Goal: Information Seeking & Learning: Learn about a topic

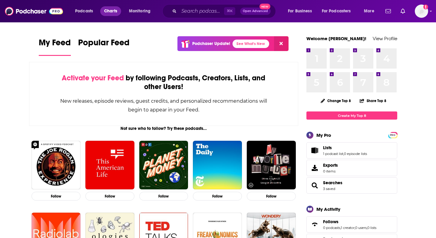
click at [108, 11] on span "Charts" at bounding box center [110, 11] width 13 height 8
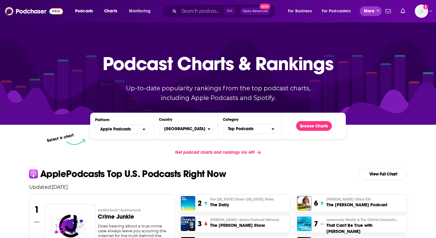
click at [368, 13] on span "More" at bounding box center [369, 11] width 10 height 8
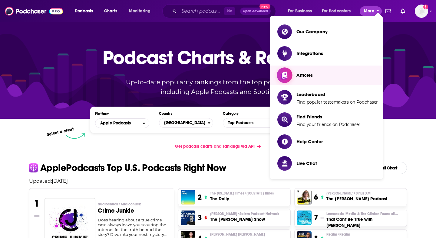
scroll to position [3, 0]
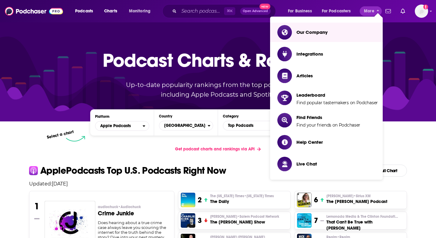
click at [416, 23] on div at bounding box center [218, 69] width 436 height 103
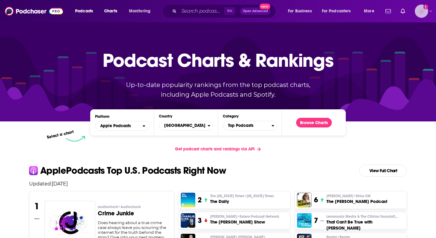
click at [423, 12] on img "Logged in as BGpodcasts" at bounding box center [420, 11] width 13 height 13
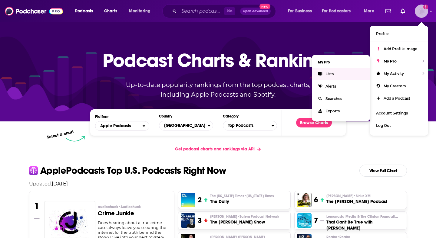
click at [346, 74] on link "Lists" at bounding box center [341, 74] width 58 height 12
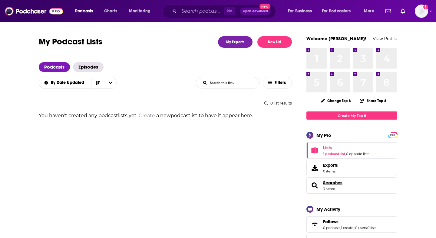
click at [328, 183] on span "Searches" at bounding box center [332, 182] width 19 height 5
click at [114, 12] on span "Charts" at bounding box center [110, 11] width 13 height 8
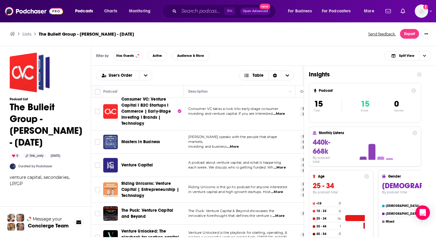
scroll to position [13, 0]
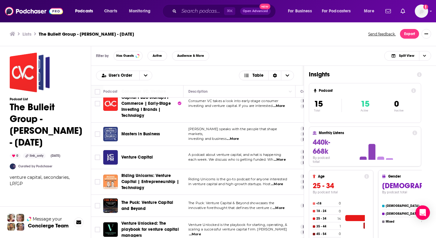
click at [234, 137] on span "...More" at bounding box center [233, 139] width 12 height 5
drag, startPoint x: 234, startPoint y: 139, endPoint x: 181, endPoint y: 138, distance: 52.9
click at [213, 137] on span "investing and business" at bounding box center [207, 139] width 38 height 4
click at [238, 138] on span "...More" at bounding box center [233, 139] width 12 height 5
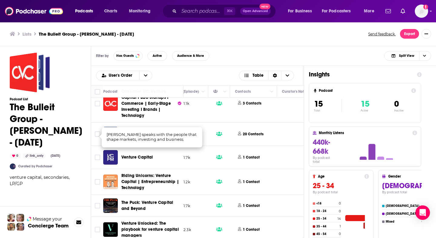
scroll to position [13, 270]
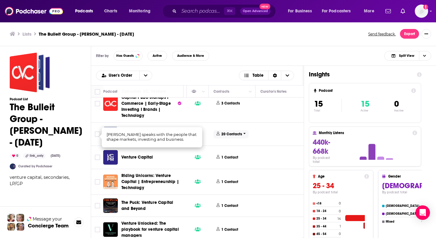
click at [227, 134] on p "20 Contacts" at bounding box center [231, 134] width 21 height 5
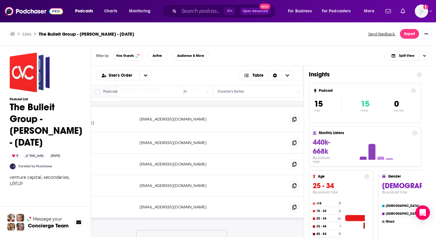
scroll to position [57, 347]
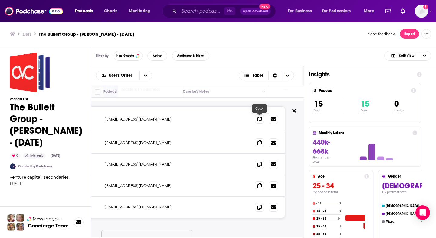
click at [259, 121] on icon at bounding box center [259, 119] width 4 height 5
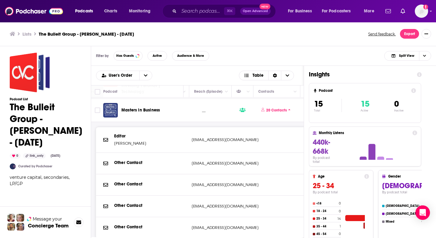
scroll to position [27, 225]
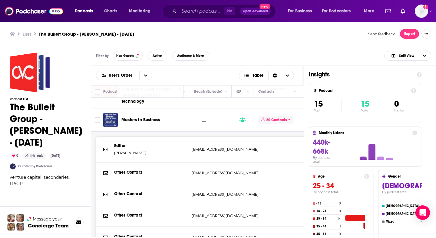
click at [285, 119] on p "20 Contacts" at bounding box center [276, 120] width 21 height 5
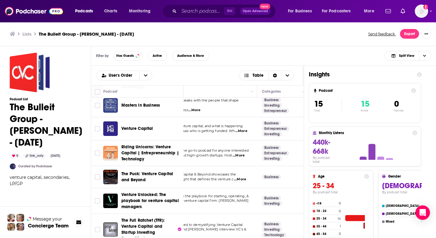
scroll to position [41, 0]
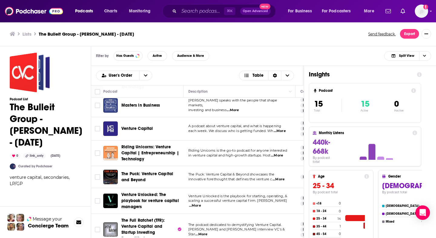
click at [278, 131] on span "...More" at bounding box center [279, 131] width 12 height 5
click at [147, 129] on span "Venture Capital" at bounding box center [137, 128] width 32 height 5
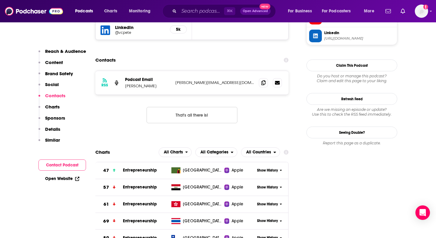
scroll to position [648, 0]
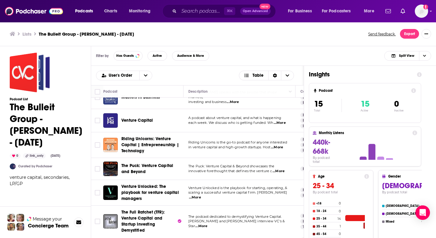
scroll to position [53, 0]
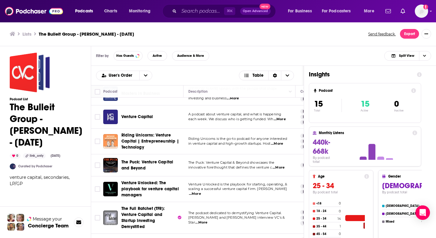
click at [283, 117] on span "...More" at bounding box center [279, 119] width 12 height 5
click at [184, 116] on td "A podcast about venture capital, and what is happening each week. We discuss wh…" at bounding box center [239, 117] width 112 height 23
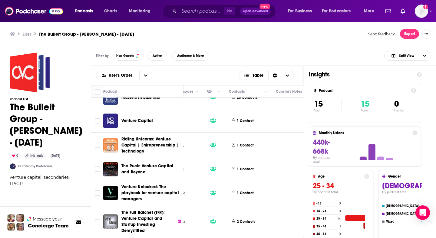
scroll to position [49, 267]
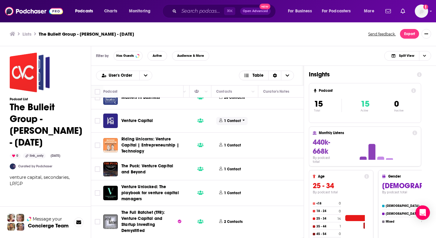
click at [234, 121] on p "1 Contact" at bounding box center [232, 121] width 17 height 5
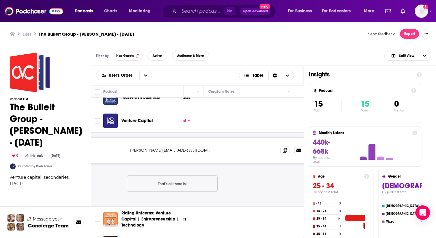
scroll to position [49, 347]
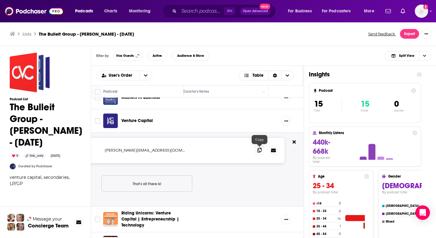
click at [258, 153] on span at bounding box center [259, 150] width 9 height 9
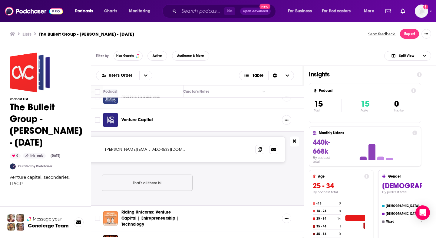
click at [295, 141] on icon at bounding box center [294, 141] width 3 height 3
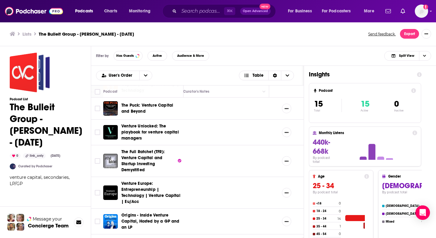
scroll to position [108, 347]
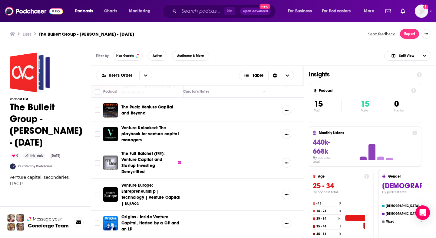
click at [157, 112] on span "The Puck: Venture Capital and Beyond" at bounding box center [151, 110] width 60 height 12
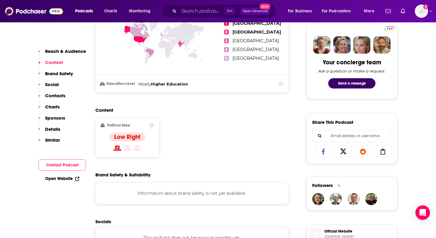
scroll to position [290, 0]
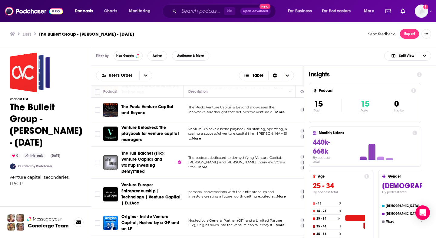
scroll to position [107, 0]
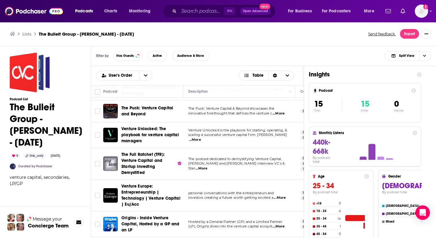
click at [281, 116] on span "...More" at bounding box center [278, 113] width 12 height 5
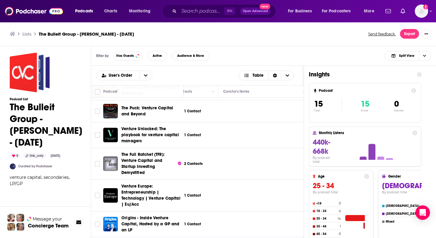
scroll to position [107, 285]
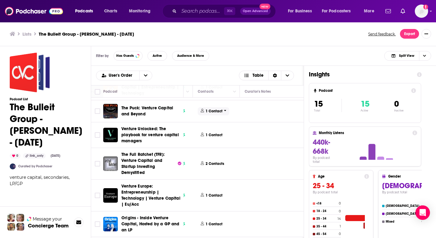
click at [214, 112] on p "1 Contact" at bounding box center [213, 111] width 17 height 5
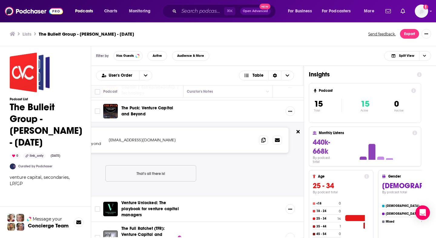
scroll to position [107, 347]
click at [257, 141] on span at bounding box center [259, 140] width 9 height 9
click at [294, 132] on icon at bounding box center [293, 131] width 3 height 3
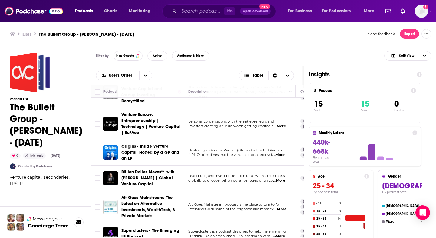
scroll to position [181, 0]
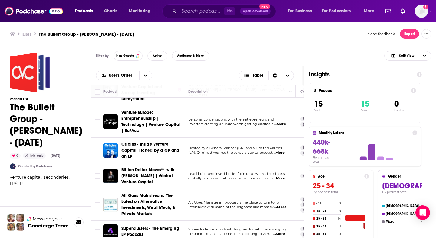
click at [282, 124] on span "...More" at bounding box center [279, 124] width 12 height 5
click at [246, 146] on p "Hosted by a General Partner (GP) and a Limited Partner" at bounding box center [239, 148] width 102 height 5
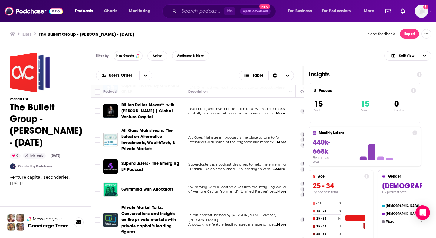
scroll to position [248, 0]
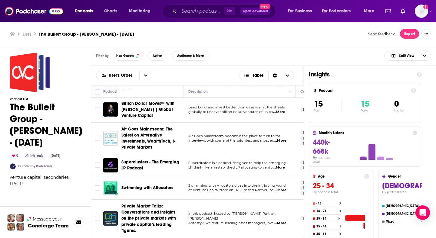
click at [215, 109] on span "Lead, build, and invest better. Join us as we hit the streets" at bounding box center [236, 107] width 96 height 4
click at [281, 111] on span "...More" at bounding box center [279, 112] width 12 height 5
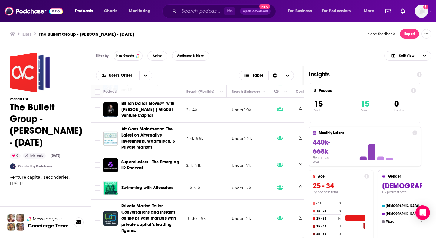
scroll to position [248, 204]
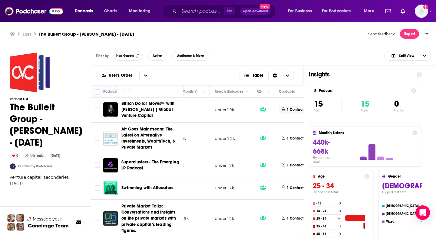
click at [290, 113] on span "1 Contact" at bounding box center [294, 110] width 31 height 8
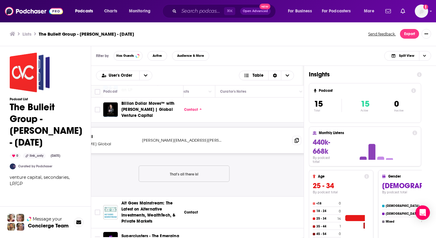
scroll to position [248, 347]
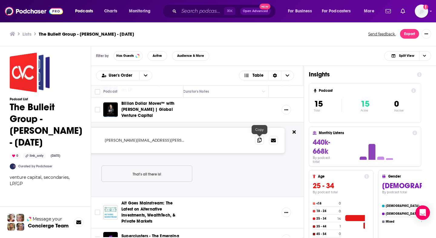
click at [258, 141] on icon at bounding box center [259, 140] width 4 height 5
click at [294, 130] on icon at bounding box center [293, 132] width 3 height 5
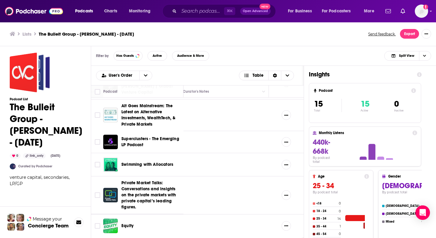
scroll to position [271, 347]
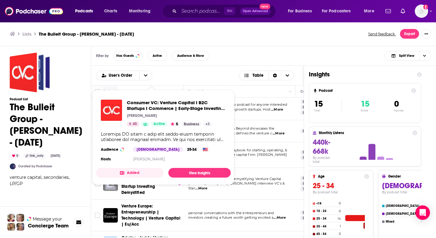
scroll to position [96, 0]
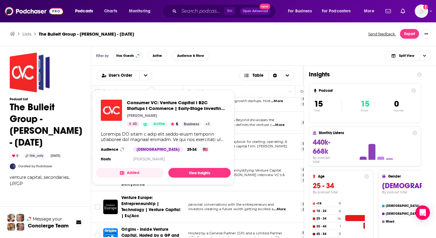
click at [247, 129] on td "The Puck: Venture Capital & Beyond showcases the innovative forethought that de…" at bounding box center [239, 123] width 112 height 22
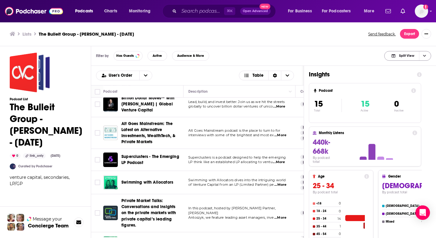
scroll to position [271, 0]
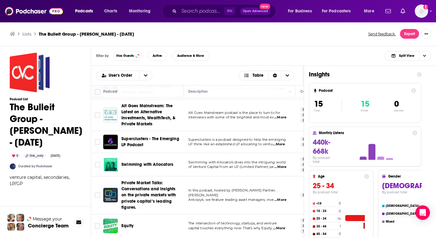
click at [221, 147] on td "Superclusters is a podcast designed to help the emerging LP think like an estab…" at bounding box center [239, 142] width 112 height 22
click at [280, 145] on span "...More" at bounding box center [279, 144] width 12 height 5
click at [182, 144] on div "Superclusters - The Emerging LP Podcast" at bounding box center [152, 142] width 63 height 12
click at [274, 143] on p "LP think like an established LP allocating to ventu ...More" at bounding box center [239, 144] width 102 height 5
click at [281, 143] on span "...More" at bounding box center [279, 144] width 12 height 5
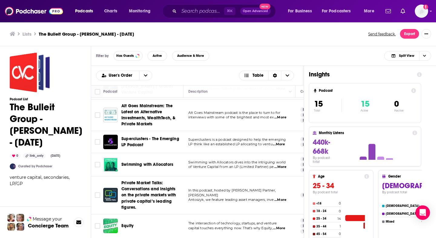
click at [185, 139] on td "Superclusters is a podcast designed to help the emerging LP think like an estab…" at bounding box center [239, 142] width 112 height 22
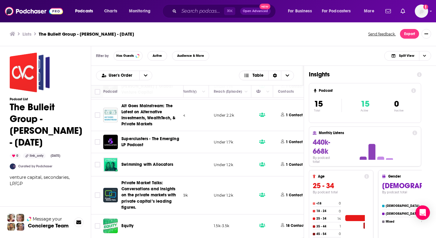
scroll to position [271, 233]
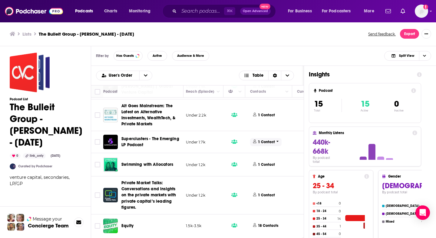
click at [262, 146] on span "1 Contact" at bounding box center [265, 142] width 31 height 8
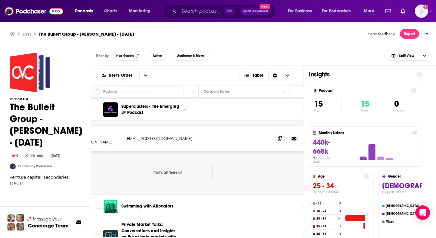
scroll to position [303, 330]
click at [277, 139] on icon at bounding box center [276, 138] width 4 height 5
click at [293, 132] on icon at bounding box center [293, 130] width 3 height 3
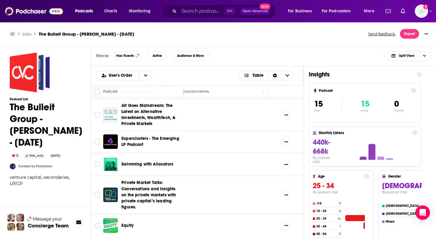
scroll to position [271, 347]
click at [160, 162] on div "Podcasts Charts Monitoring ⌘ K Open Advanced New For Business For Podcasters Mo…" at bounding box center [218, 119] width 436 height 238
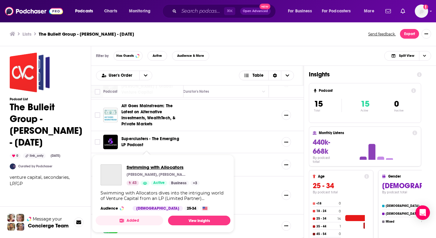
click at [154, 165] on span "Swimming with Allocators" at bounding box center [162, 168] width 73 height 6
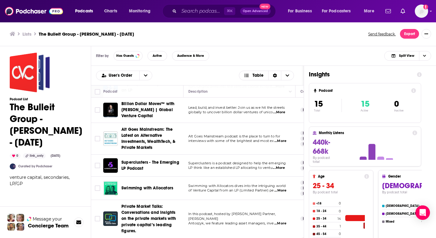
scroll to position [271, 0]
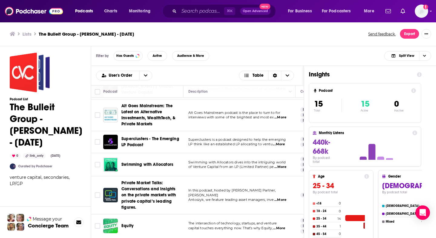
click at [240, 140] on span "Superclusters is a podcast designed to help the emerging" at bounding box center [237, 140] width 98 height 4
click at [281, 143] on span "...More" at bounding box center [279, 144] width 12 height 5
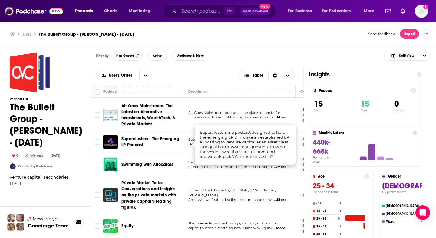
click at [195, 170] on td "Swimming with Allocators dives into the intriguing world of Venture Capital fro…" at bounding box center [239, 164] width 112 height 23
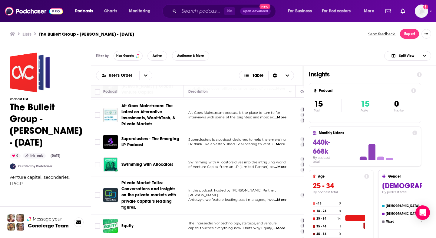
click at [211, 165] on span "of Venture Capital from an LP (Limited Partner) pe" at bounding box center [231, 167] width 86 height 4
click at [282, 167] on span "...More" at bounding box center [280, 167] width 12 height 5
